Goal: Find specific page/section: Find specific page/section

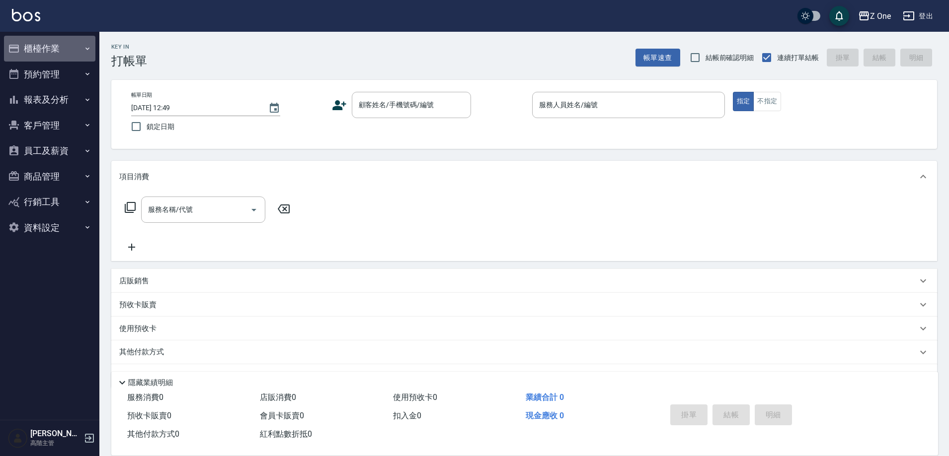
click at [86, 56] on button "櫃檯作業" at bounding box center [49, 49] width 91 height 26
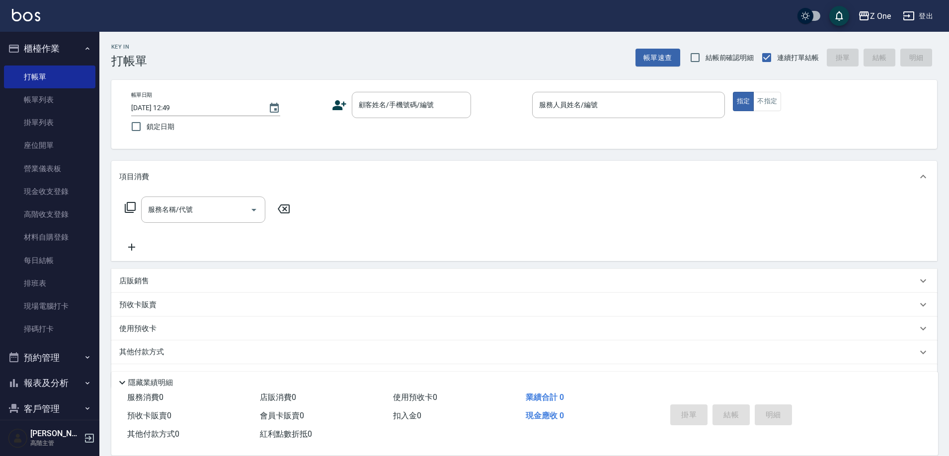
click at [85, 50] on icon "button" at bounding box center [87, 49] width 8 height 8
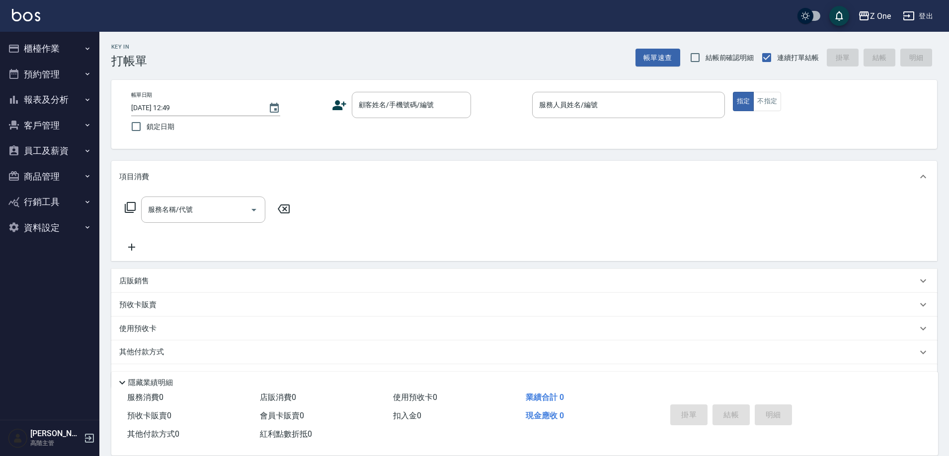
click at [86, 97] on icon "button" at bounding box center [87, 100] width 8 height 8
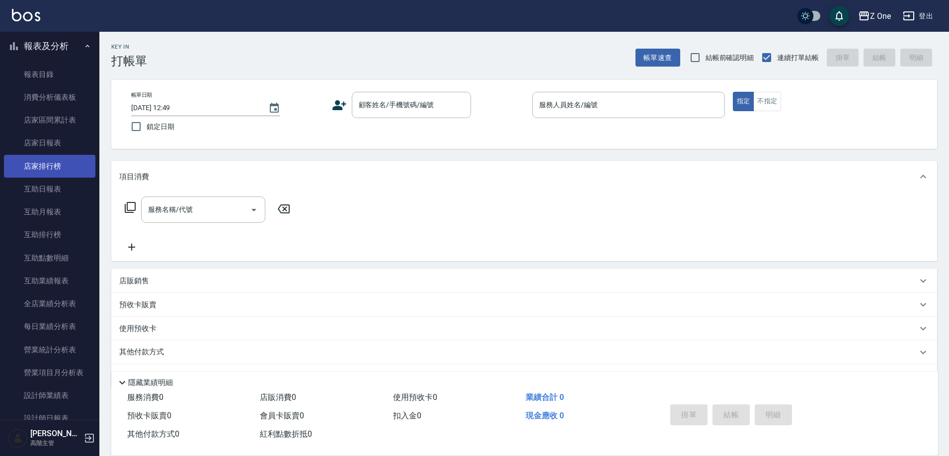
scroll to position [99, 0]
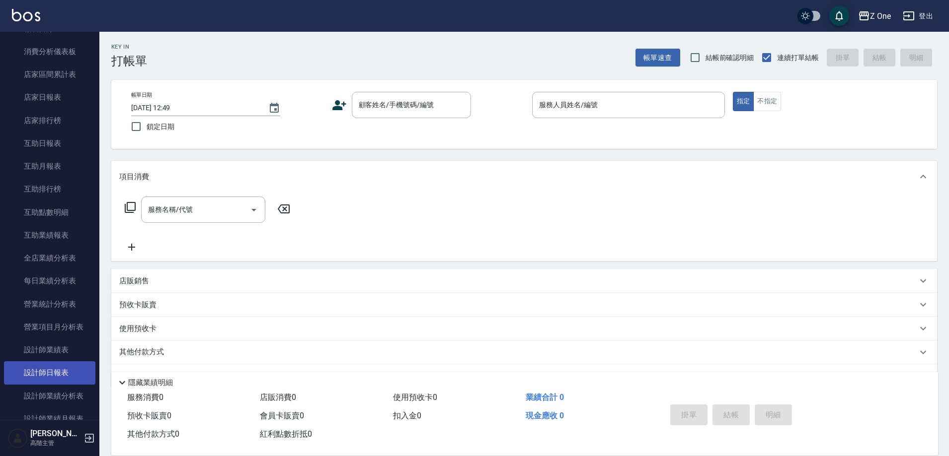
click at [53, 367] on link "設計師日報表" at bounding box center [49, 373] width 91 height 23
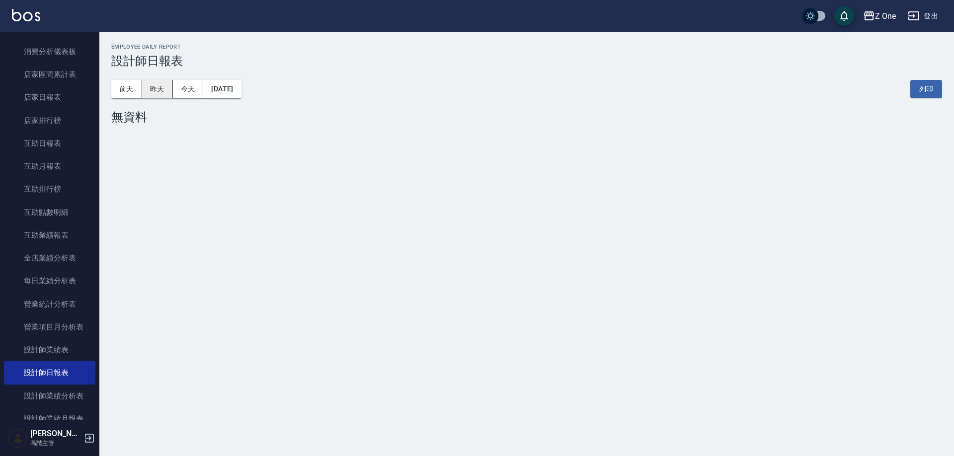
click at [164, 91] on button "昨天" at bounding box center [157, 89] width 31 height 18
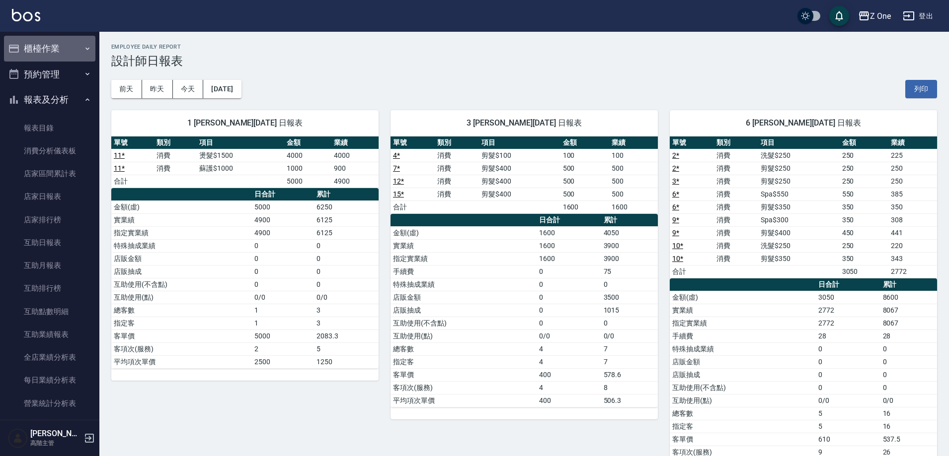
click at [83, 52] on icon "button" at bounding box center [87, 49] width 8 height 8
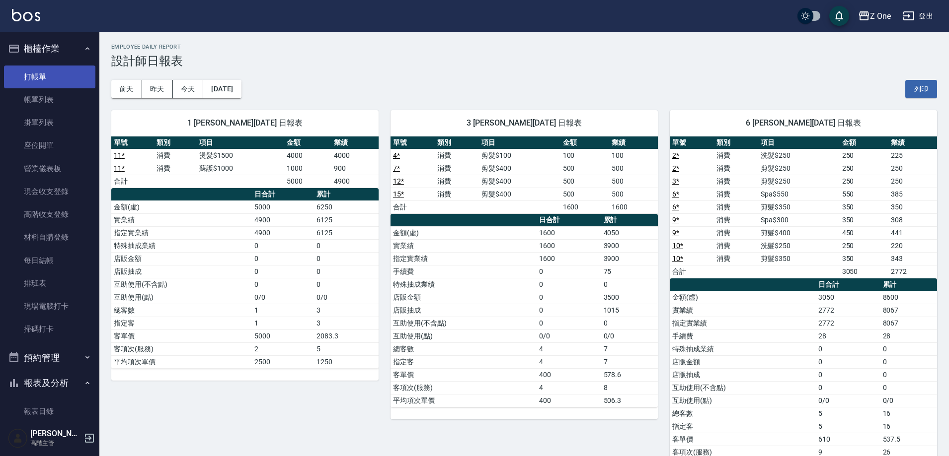
click at [62, 77] on link "打帳單" at bounding box center [49, 77] width 91 height 23
